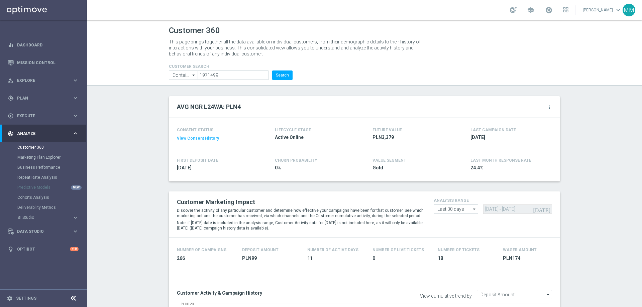
scroll to position [368, 0]
click at [244, 76] on input "1971499" at bounding box center [232, 75] width 71 height 9
paste input "483582"
type input "1483582"
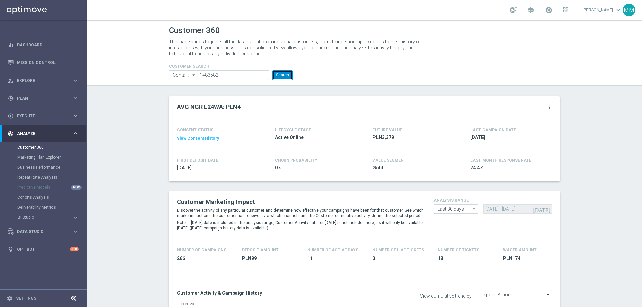
click at [276, 75] on button "Search" at bounding box center [282, 75] width 20 height 9
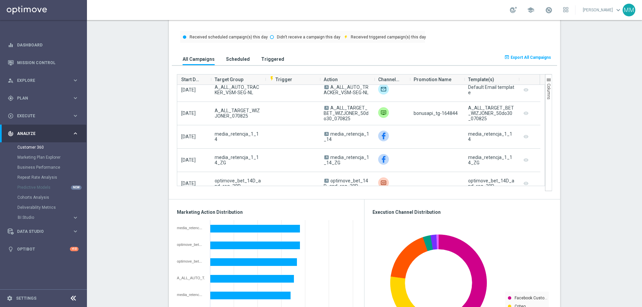
scroll to position [334, 0]
